Goal: Task Accomplishment & Management: Use online tool/utility

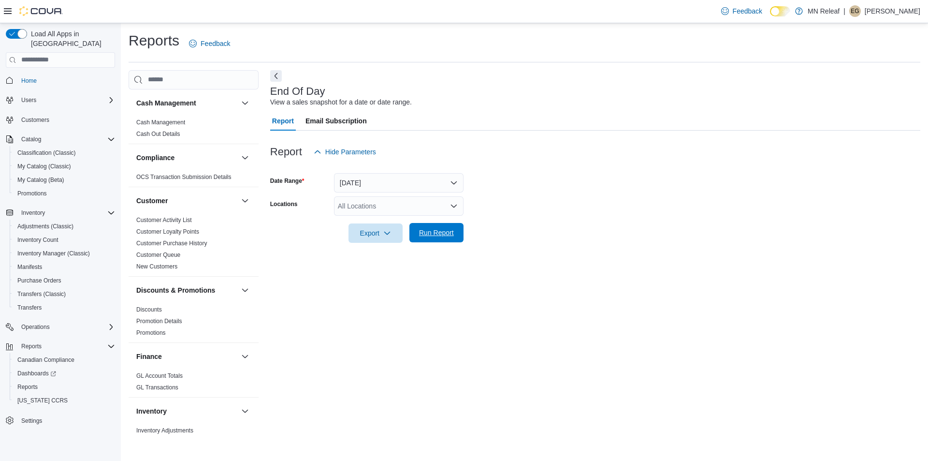
scroll to position [586, 0]
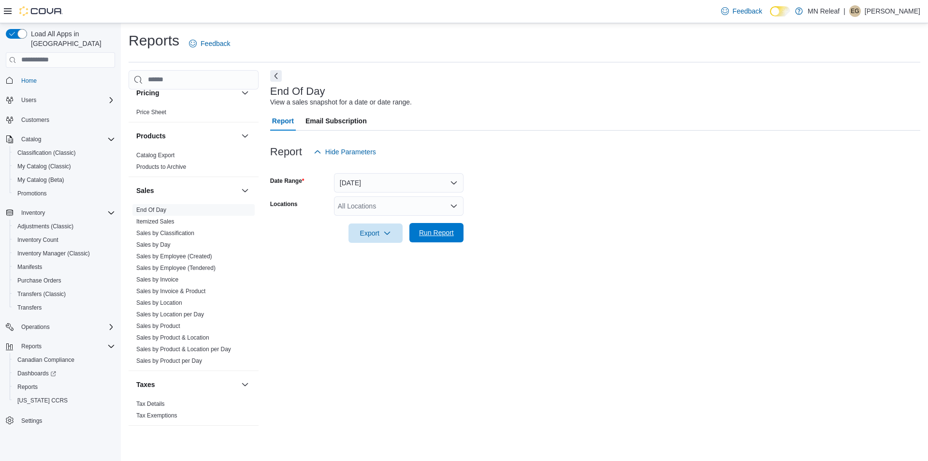
click at [446, 228] on span "Run Report" at bounding box center [436, 232] width 43 height 19
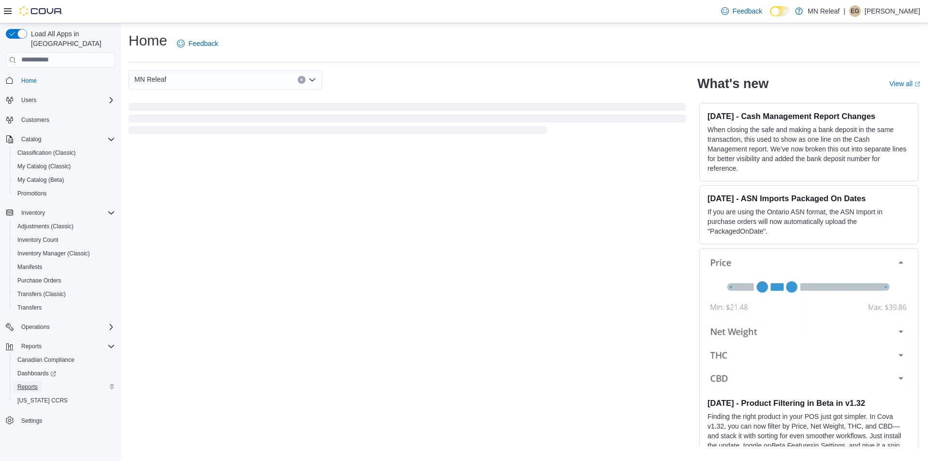
click at [27, 383] on span "Reports" at bounding box center [27, 387] width 20 height 8
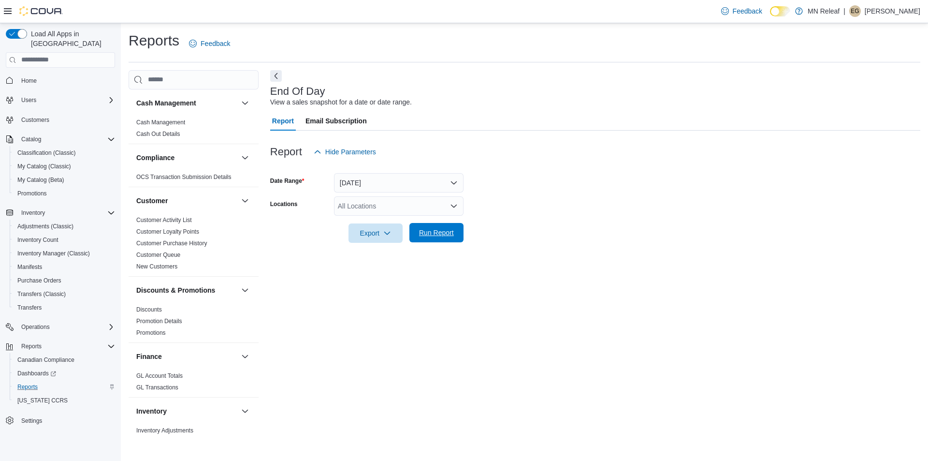
click at [429, 230] on span "Run Report" at bounding box center [436, 233] width 35 height 10
